Goal: Transaction & Acquisition: Purchase product/service

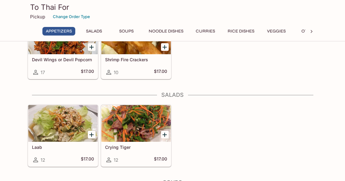
scroll to position [80, 0]
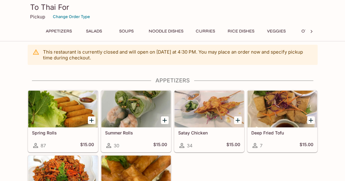
click at [128, 32] on button "Soups" at bounding box center [127, 31] width 28 height 9
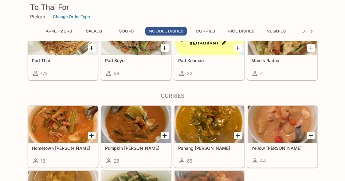
scroll to position [403, 0]
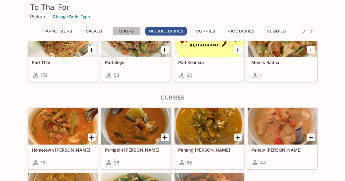
click at [133, 31] on button "Soups" at bounding box center [127, 31] width 28 height 9
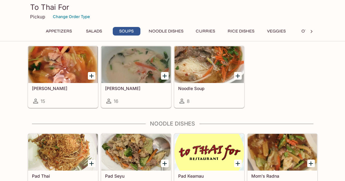
scroll to position [270, 0]
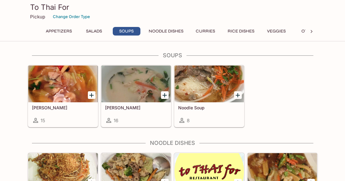
click at [218, 84] on div at bounding box center [208, 84] width 69 height 37
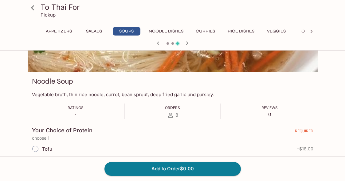
scroll to position [91, 0]
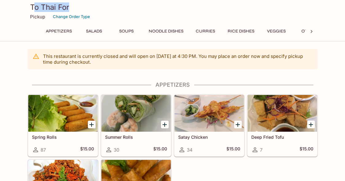
drag, startPoint x: 32, startPoint y: 7, endPoint x: 71, endPoint y: 6, distance: 39.3
click at [71, 6] on h3 "To Thai For" at bounding box center [172, 7] width 285 height 10
drag, startPoint x: 71, startPoint y: 6, endPoint x: 30, endPoint y: 8, distance: 40.5
click at [30, 8] on h3 "To Thai For" at bounding box center [172, 7] width 285 height 10
copy h3 "To Thai For"
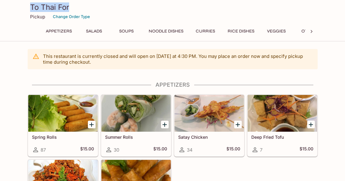
drag, startPoint x: 32, startPoint y: 5, endPoint x: 73, endPoint y: 10, distance: 41.0
click at [73, 10] on h3 "To Thai For" at bounding box center [172, 7] width 285 height 10
copy h3 "To Thai For"
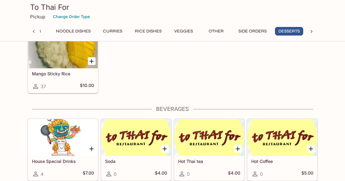
scroll to position [1178, 0]
click at [138, 93] on div "Tapioca 9 $6.00 Drop Tapioca 0 $7.00 Drop Sticky Rice 1 $7.00 Banana Lumpia w/ …" at bounding box center [171, 28] width 292 height 130
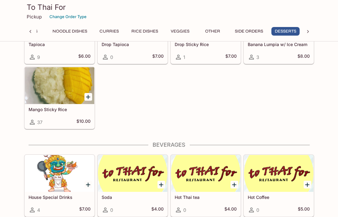
scroll to position [1143, 0]
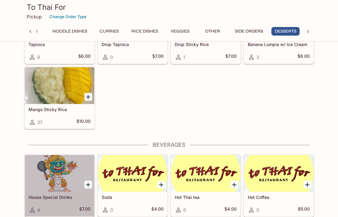
click at [55, 181] on h5 "House Special Drinks" at bounding box center [60, 197] width 62 height 5
